Goal: Task Accomplishment & Management: Use online tool/utility

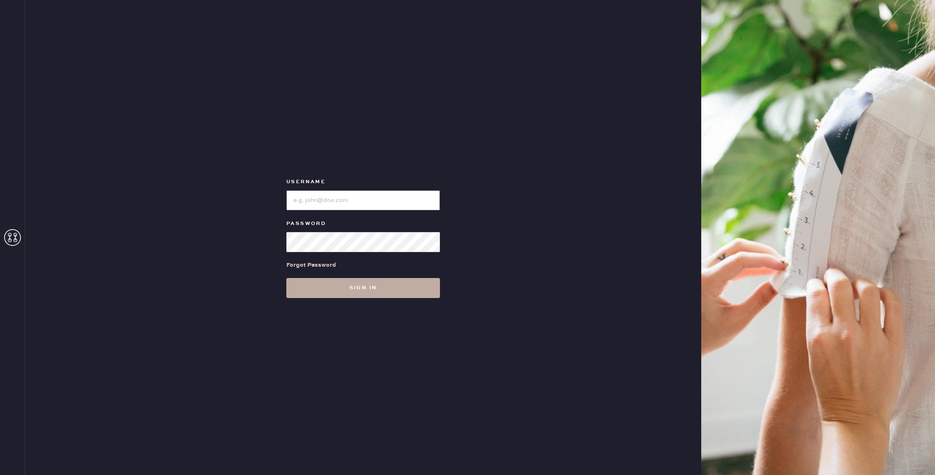
type input "reformationchestnuthill"
click at [330, 291] on button "Sign in" at bounding box center [363, 288] width 154 height 20
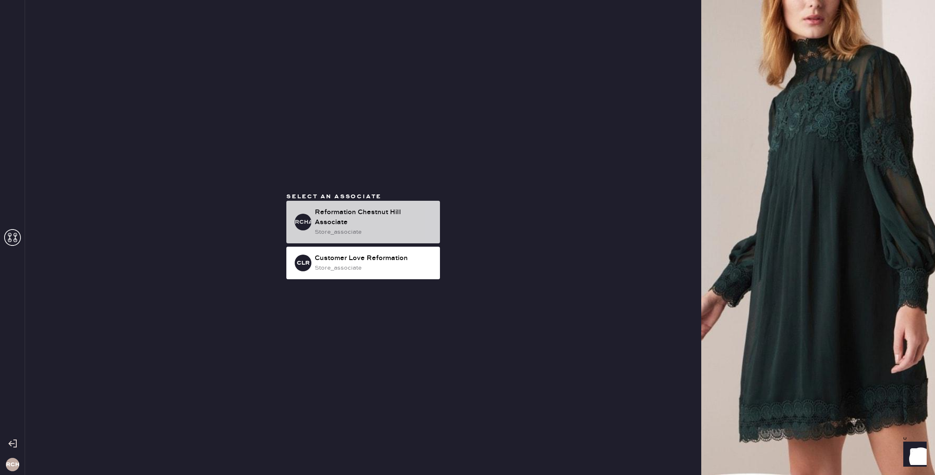
click at [353, 234] on div "store_associate" at bounding box center [374, 231] width 119 height 9
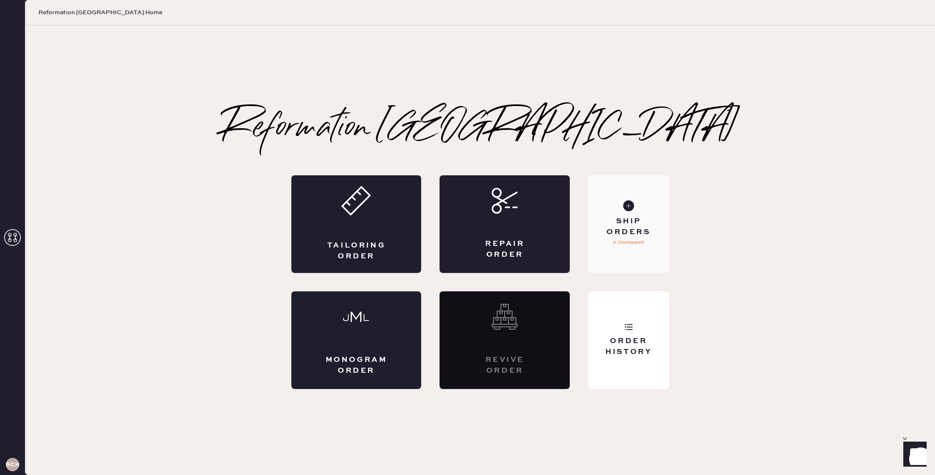
click at [641, 225] on div "Ship Orders" at bounding box center [628, 226] width 67 height 21
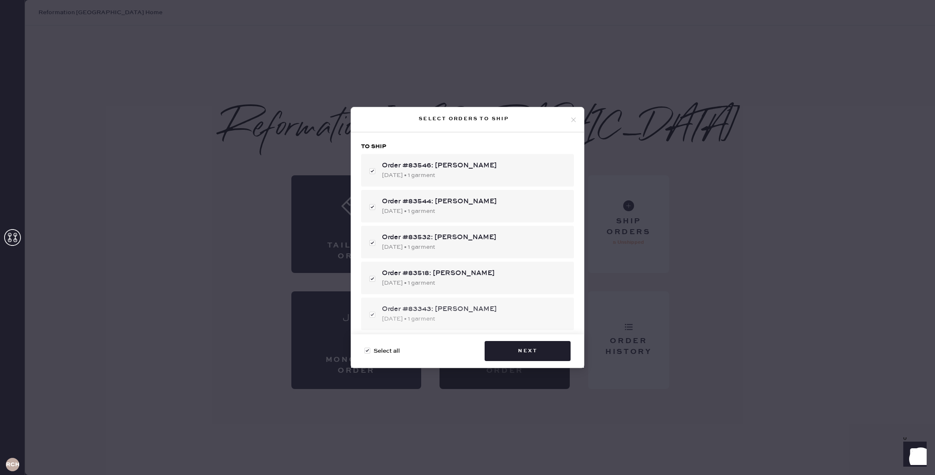
scroll to position [53, 0]
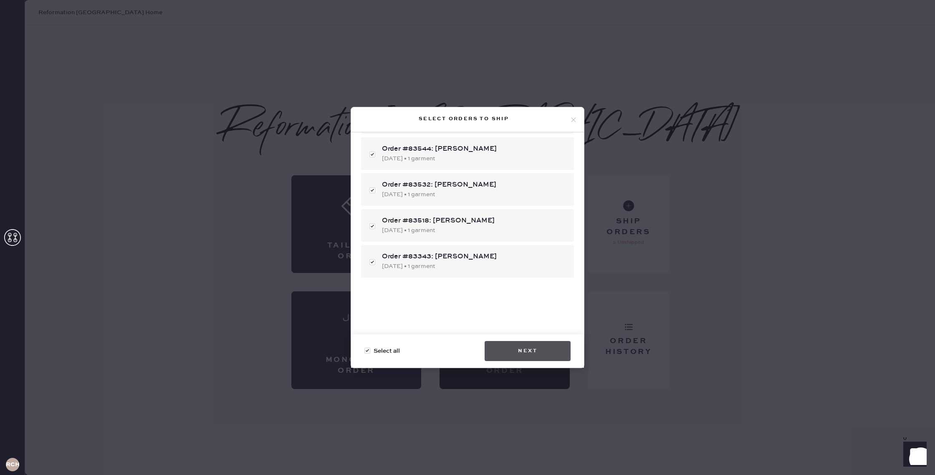
click at [512, 358] on button "Next" at bounding box center [528, 351] width 86 height 20
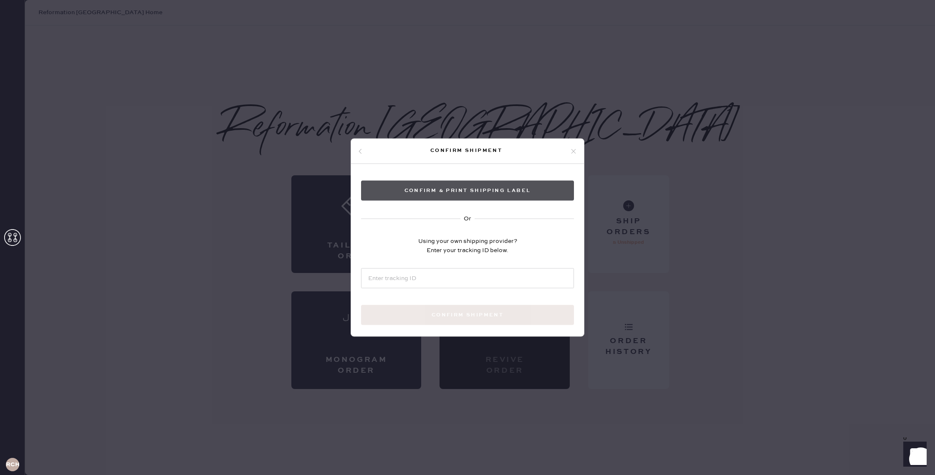
click at [494, 195] on button "Confirm & Print shipping label" at bounding box center [467, 191] width 213 height 20
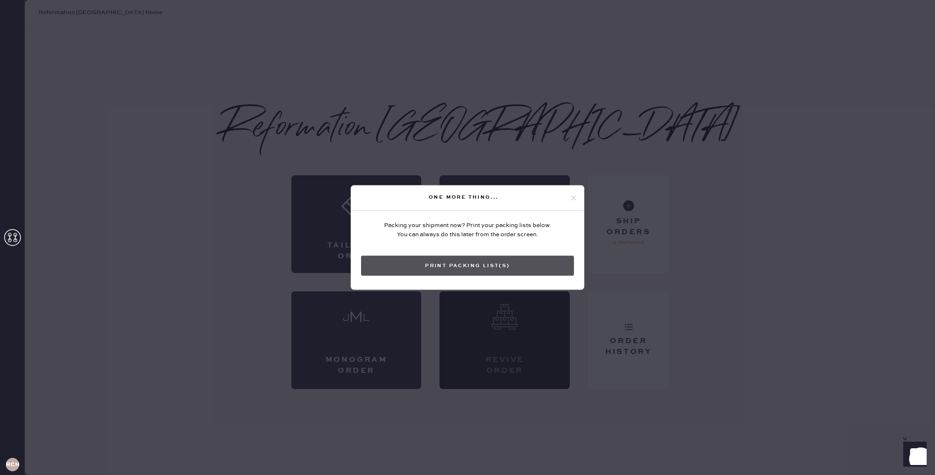
click at [487, 266] on button "Print Packing List(s)" at bounding box center [467, 266] width 213 height 20
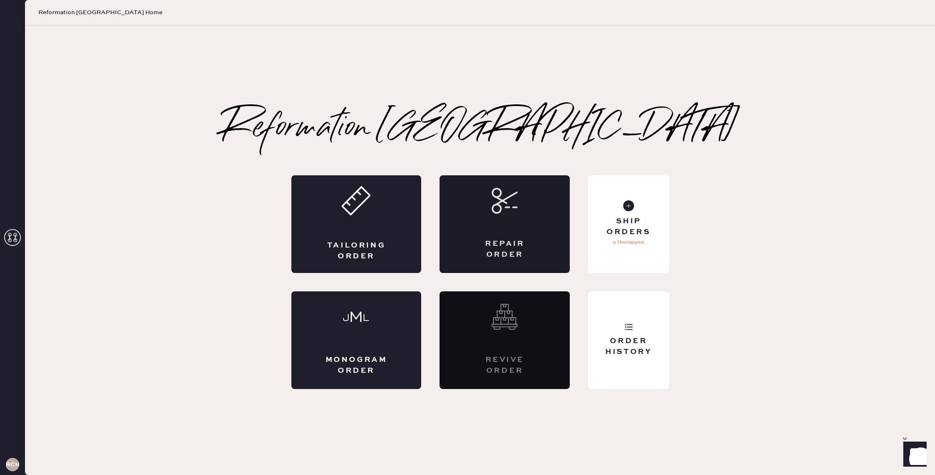
scroll to position [0, 0]
click at [641, 336] on div "Order History" at bounding box center [628, 346] width 67 height 21
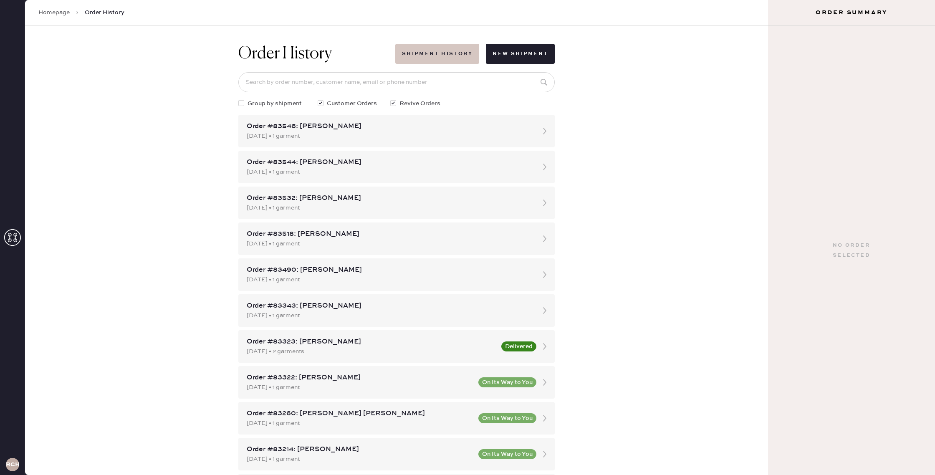
click at [462, 56] on button "Shipment History" at bounding box center [437, 54] width 84 height 20
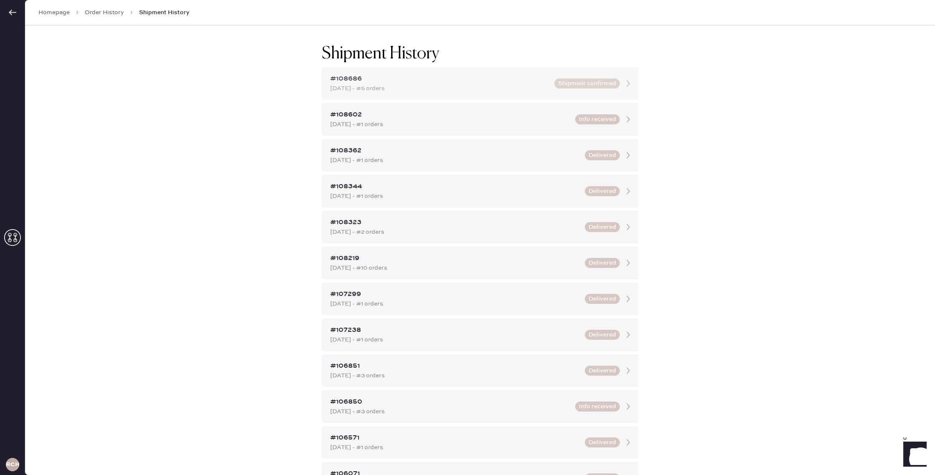
click at [472, 85] on div "Oct 13, 2025 - #5 orders" at bounding box center [439, 88] width 219 height 9
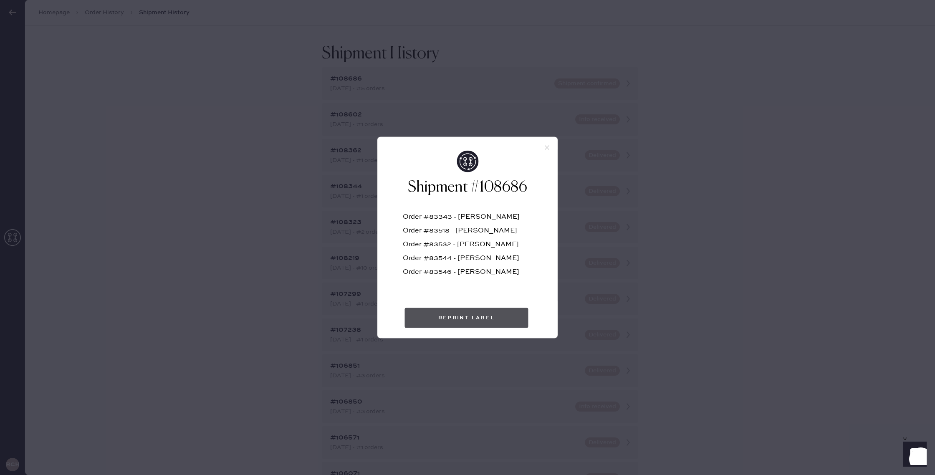
click at [470, 315] on button "Reprint Label" at bounding box center [467, 318] width 124 height 20
click at [544, 146] on icon at bounding box center [547, 148] width 8 height 8
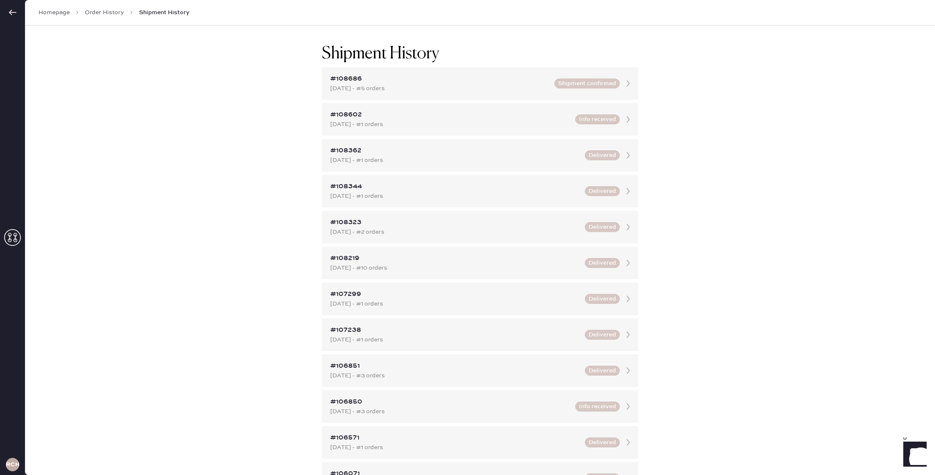
click at [15, 13] on icon at bounding box center [12, 12] width 8 height 8
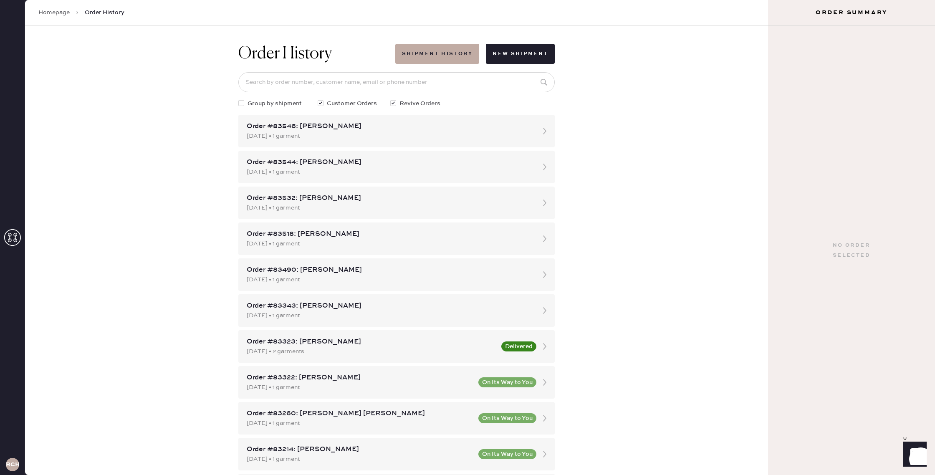
click at [15, 13] on div "RCHA" at bounding box center [12, 237] width 25 height 475
click at [73, 13] on icon at bounding box center [77, 12] width 8 height 8
click at [48, 11] on link "Homepage" at bounding box center [53, 12] width 31 height 8
